Goal: Entertainment & Leisure: Consume media (video, audio)

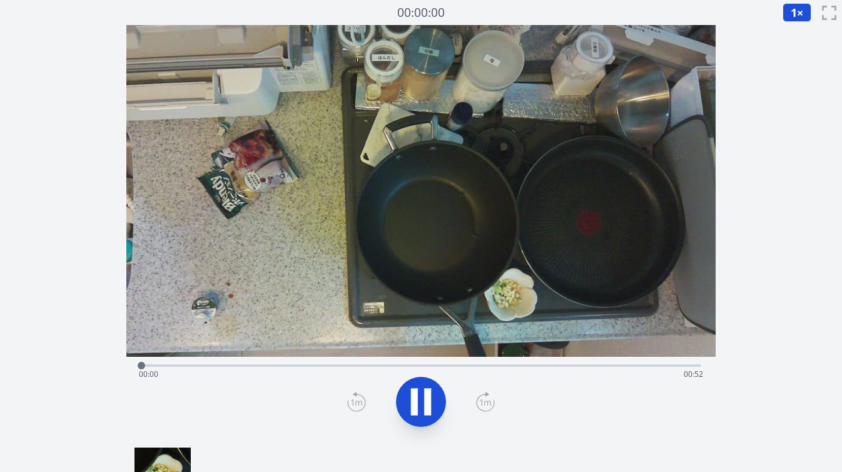
click at [386, 365] on div "経過時間: 00:00 残り時間: 00:52" at bounding box center [421, 374] width 565 height 20
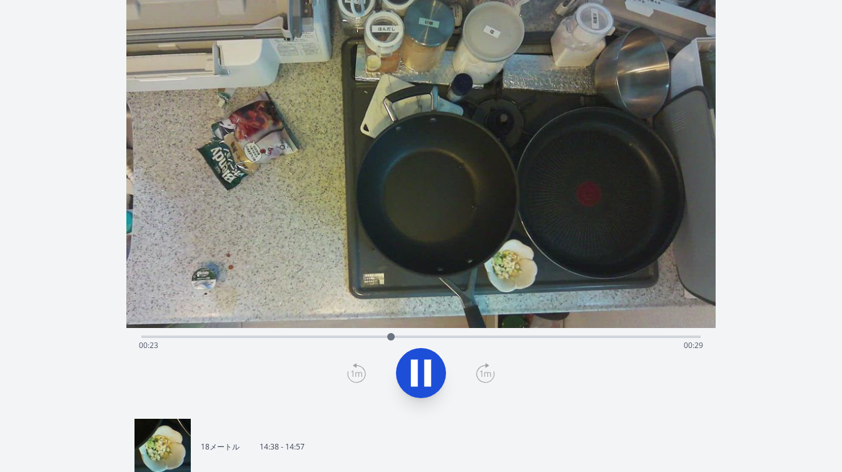
scroll to position [29, 0]
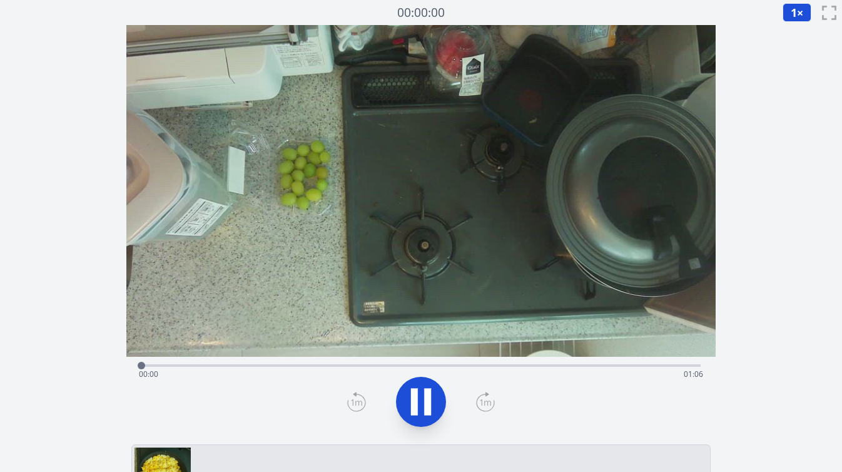
click at [244, 364] on div "経過時間: 00:00 残り時間: 01:06" at bounding box center [421, 374] width 565 height 20
click at [291, 363] on div "経過時間: 00:15 残り時間: 00:51" at bounding box center [421, 364] width 560 height 15
click at [322, 363] on div "経過時間: 00:18 残り時間: 00:48" at bounding box center [421, 364] width 560 height 15
click at [353, 363] on div "経過時間: 00:22 残り時間: 00:44" at bounding box center [421, 364] width 560 height 15
click at [440, 364] on div "経過時間: 00:31 残り時間: 00:35" at bounding box center [421, 374] width 565 height 20
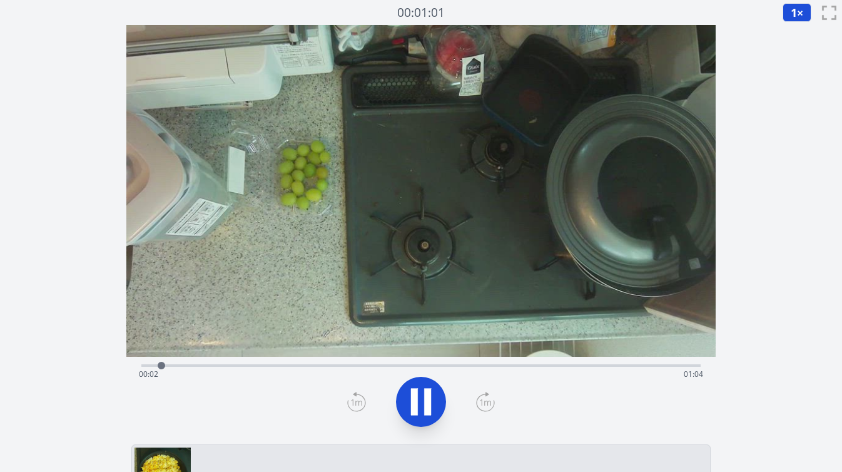
click at [387, 365] on div "経過時間: 00:02 残り時間: 01:04" at bounding box center [421, 374] width 565 height 20
click at [403, 364] on div at bounding box center [397, 365] width 19 height 19
click at [427, 364] on div "経過時間: 00:31 残り時間: 00:34" at bounding box center [421, 374] width 565 height 20
click at [287, 366] on div "経過時間: 00:03 残り時間: 01:03" at bounding box center [421, 374] width 565 height 20
click at [315, 364] on div "経過時間: 00:18 残り時間: 00:47" at bounding box center [421, 374] width 565 height 20
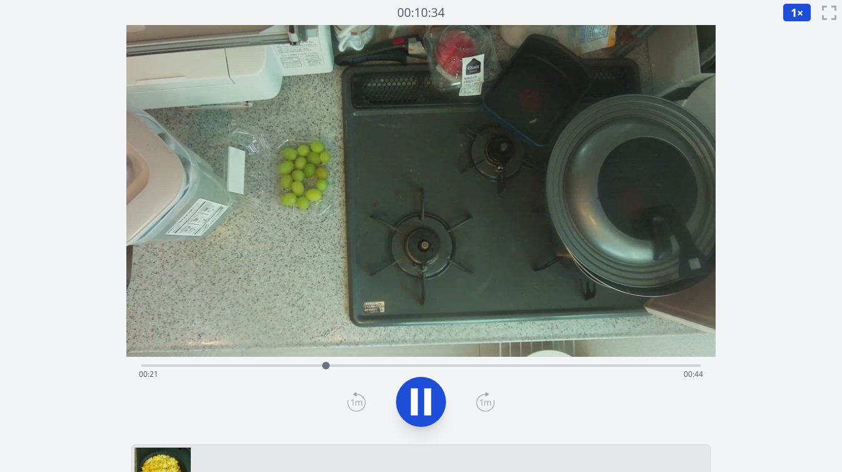
click at [349, 365] on div "経過時間: 00:21 残り時間: 00:44" at bounding box center [421, 374] width 565 height 20
click at [439, 367] on div "経過時間: 00:32 残り時間: 00:34" at bounding box center [421, 374] width 565 height 20
click at [469, 365] on div "経過時間: 00:36 残り時間: 00:29" at bounding box center [421, 374] width 565 height 20
click at [528, 367] on div "経過時間: 01:05 残り時間: 00:00" at bounding box center [421, 374] width 565 height 20
click at [572, 368] on div "経過時間: 00:45 残り時間: 00:21" at bounding box center [421, 374] width 565 height 20
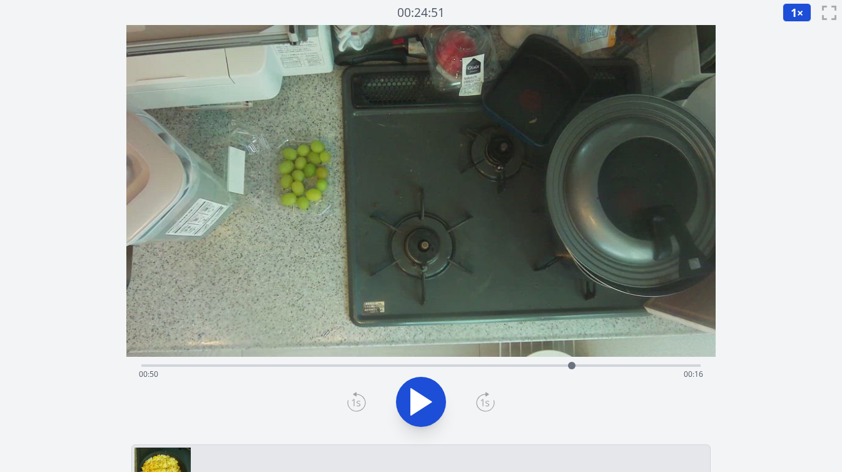
click at [596, 364] on div "経過時間: 00:50 残り時間: 00:16" at bounding box center [421, 374] width 565 height 20
click at [604, 365] on div at bounding box center [596, 365] width 19 height 19
click at [609, 365] on div at bounding box center [603, 365] width 19 height 19
click at [614, 365] on div at bounding box center [609, 365] width 19 height 19
click at [623, 364] on div at bounding box center [614, 365] width 19 height 19
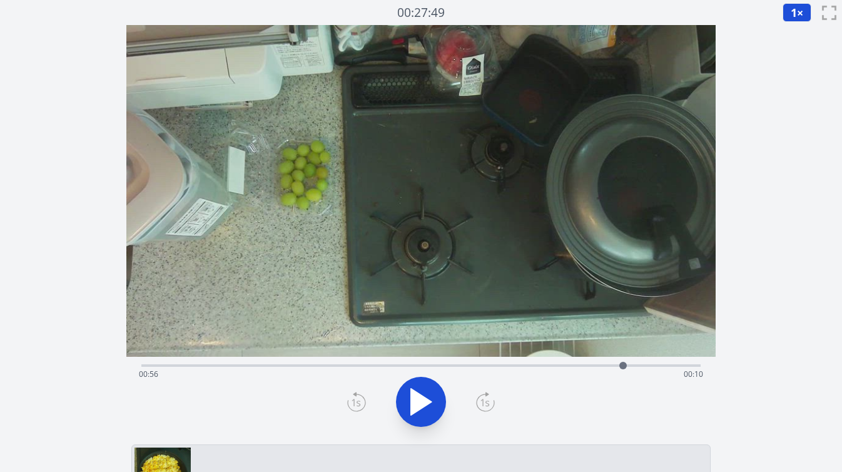
click at [632, 363] on div at bounding box center [623, 365] width 19 height 19
click at [624, 365] on div at bounding box center [631, 365] width 19 height 19
